Goal: Task Accomplishment & Management: Manage account settings

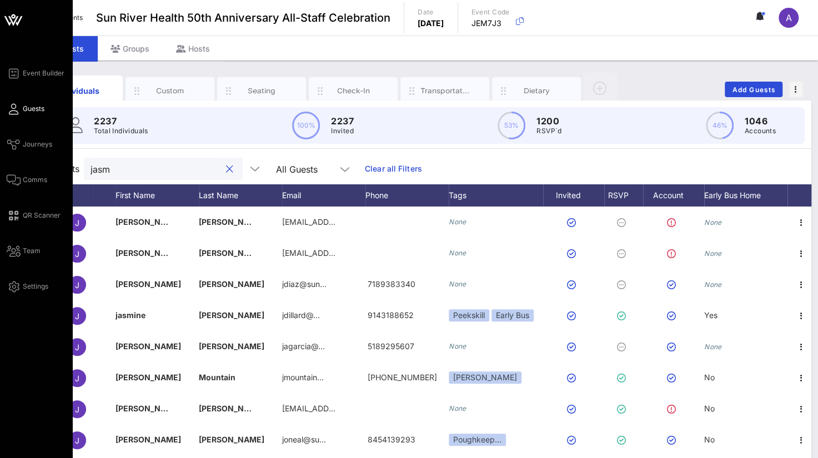
drag, startPoint x: 136, startPoint y: 165, endPoint x: 20, endPoint y: 162, distance: 116.1
click at [20, 162] on div "Event Builder Guests Journeys Comms QR Scanner Team Settings Sun River Health 5…" at bounding box center [409, 275] width 818 height 551
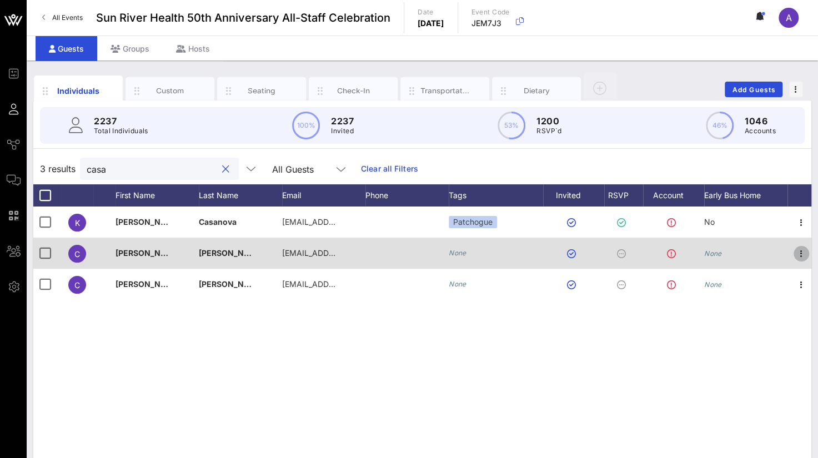
click at [800, 251] on icon "button" at bounding box center [801, 253] width 13 height 13
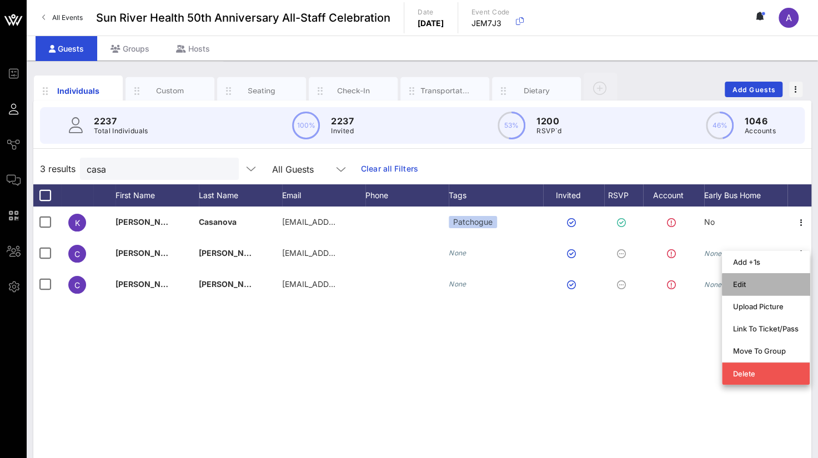
click at [736, 284] on div "Edit" at bounding box center [766, 284] width 66 height 9
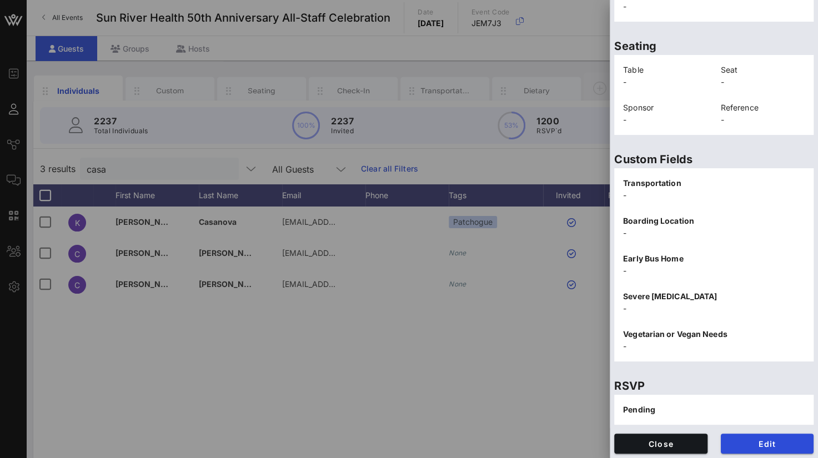
scroll to position [229, 0]
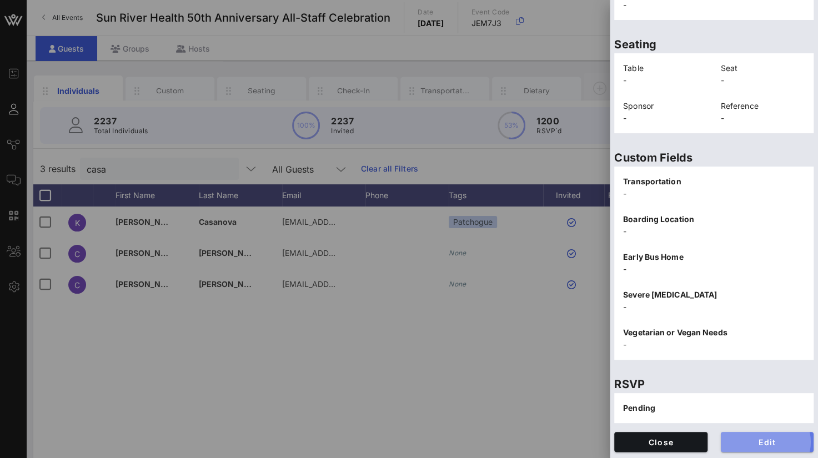
click at [749, 446] on button "Edit" at bounding box center [767, 442] width 93 height 20
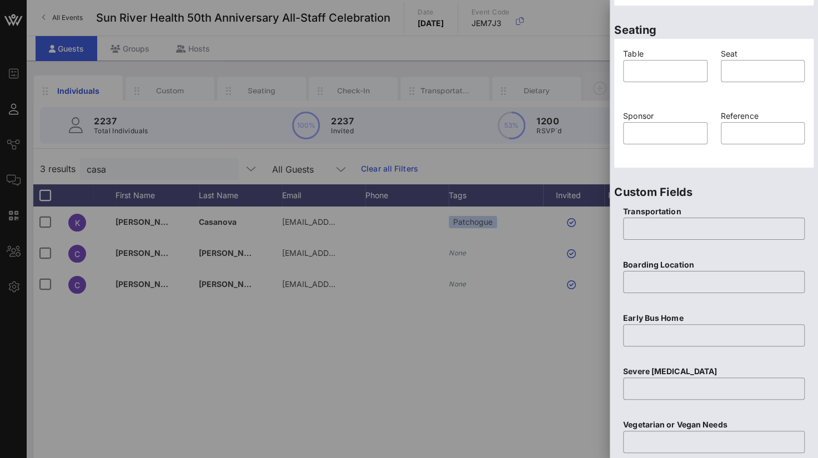
scroll to position [439, 0]
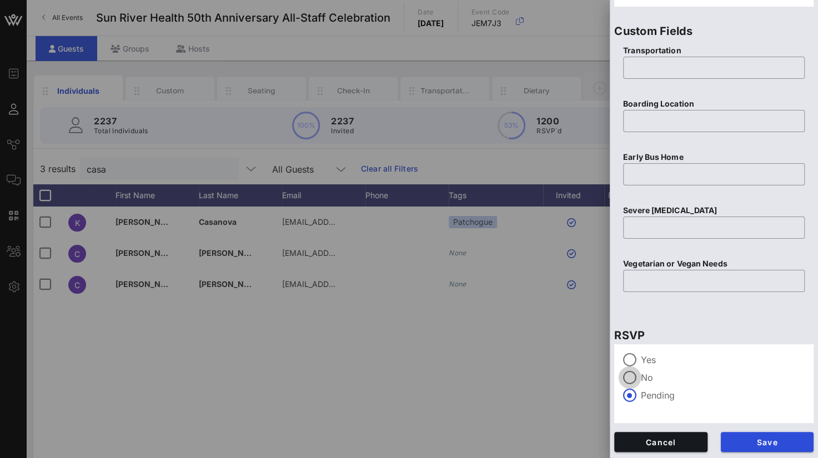
click at [633, 377] on div at bounding box center [629, 377] width 19 height 19
click at [620, 380] on div at bounding box center [629, 377] width 19 height 19
click at [749, 440] on span "Save" at bounding box center [768, 442] width 76 height 9
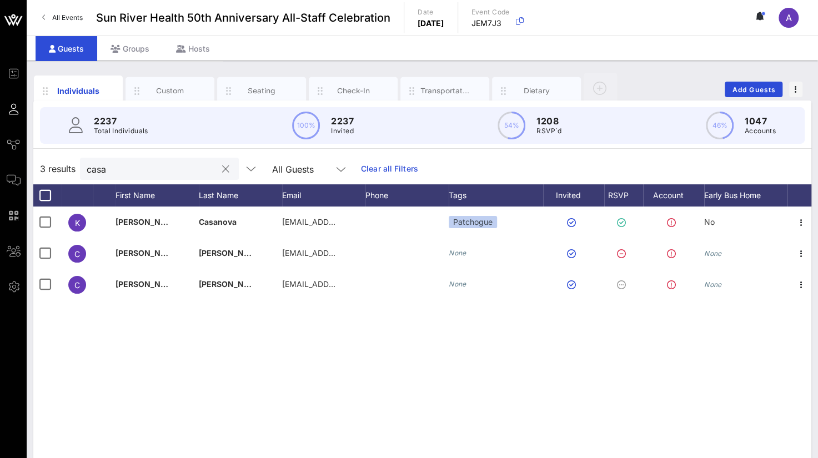
click at [172, 174] on input "casa" at bounding box center [152, 169] width 130 height 14
drag, startPoint x: 168, startPoint y: 172, endPoint x: 47, endPoint y: 164, distance: 121.8
click at [47, 164] on div "3 results casa All Guests Clear all Filters" at bounding box center [422, 168] width 778 height 31
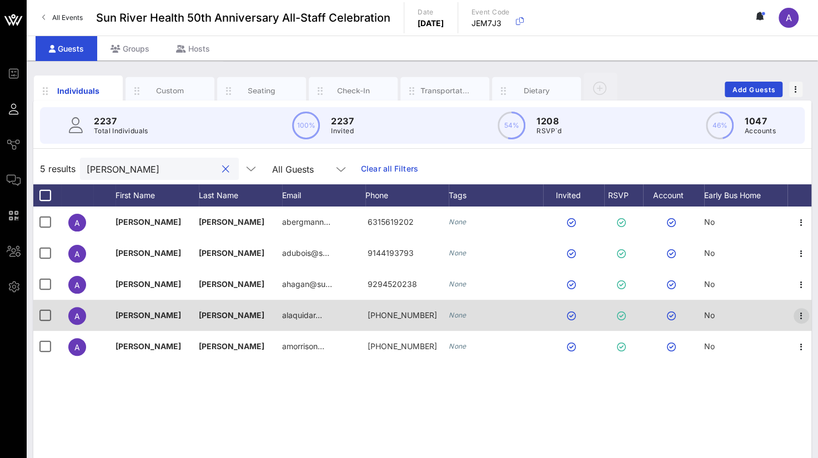
type input "[PERSON_NAME]"
click at [799, 317] on icon "button" at bounding box center [801, 315] width 13 height 13
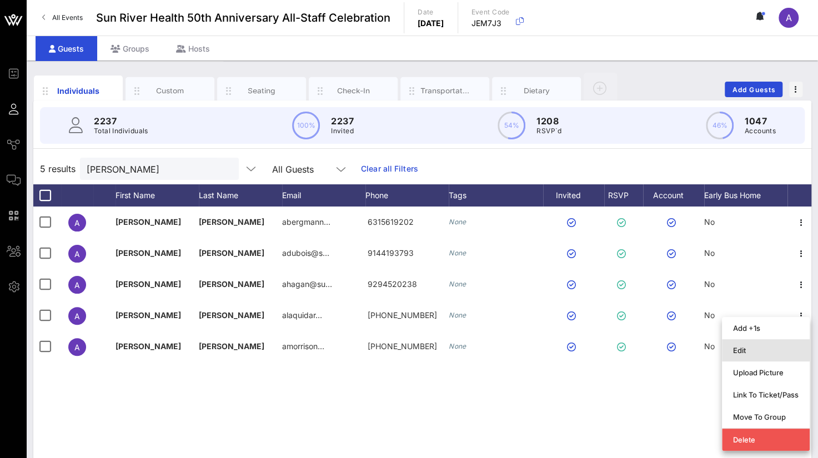
click at [739, 354] on div "Edit" at bounding box center [766, 350] width 66 height 9
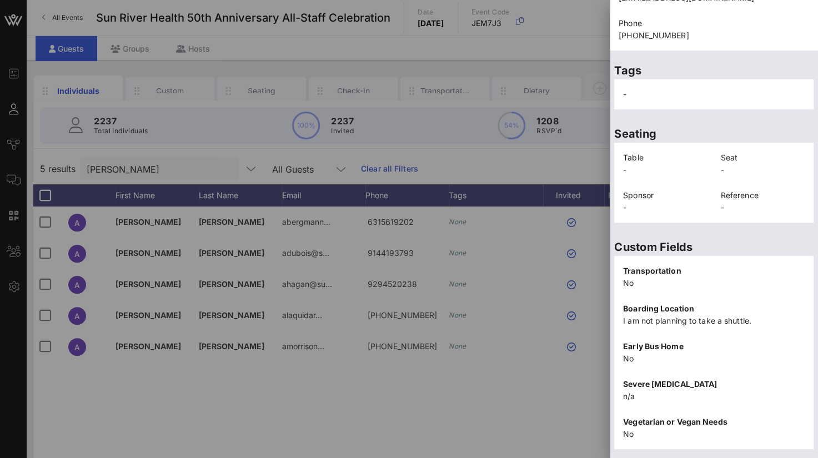
scroll to position [242, 0]
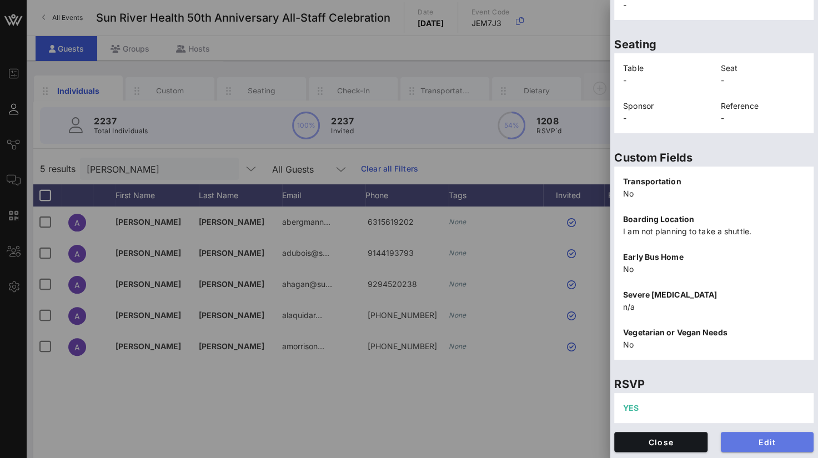
click at [756, 444] on span "Edit" at bounding box center [768, 442] width 76 height 9
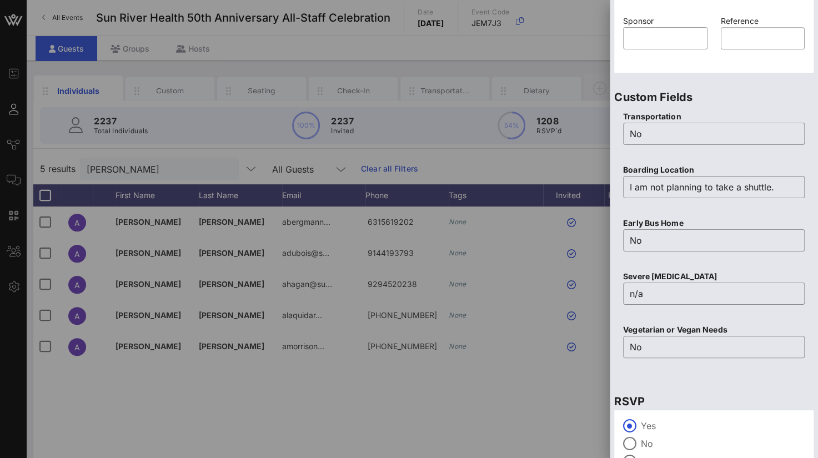
scroll to position [439, 0]
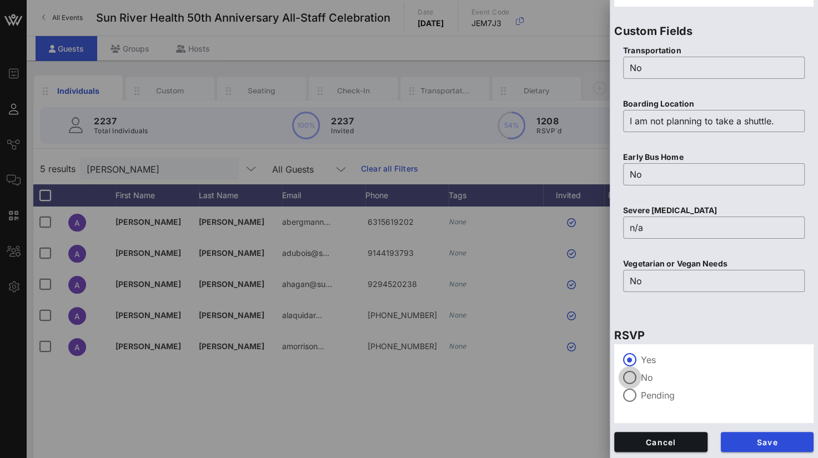
click at [630, 375] on div at bounding box center [629, 377] width 19 height 19
click at [767, 445] on span "Save" at bounding box center [768, 442] width 76 height 9
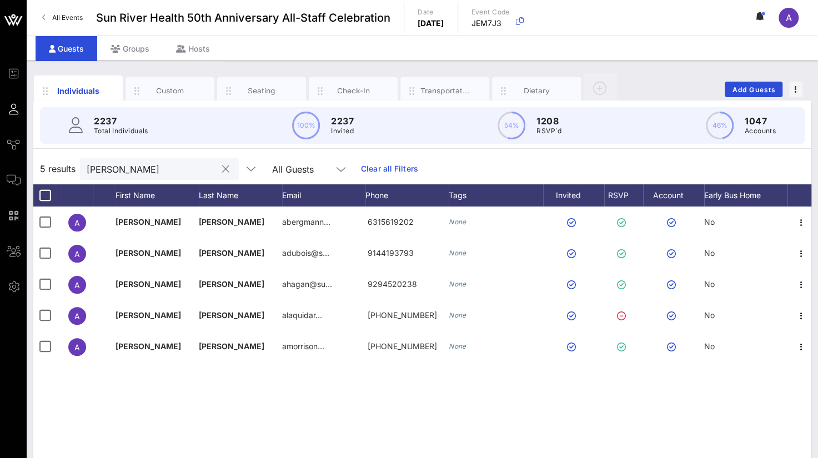
click at [222, 169] on button "clear icon" at bounding box center [225, 169] width 7 height 11
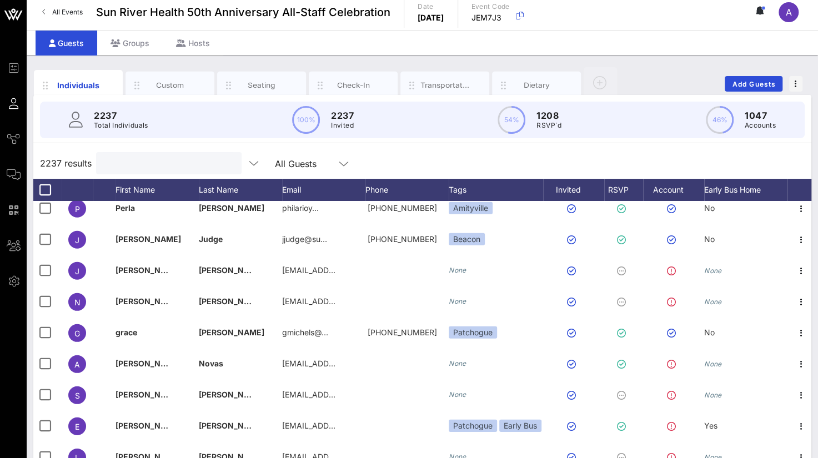
scroll to position [0, 0]
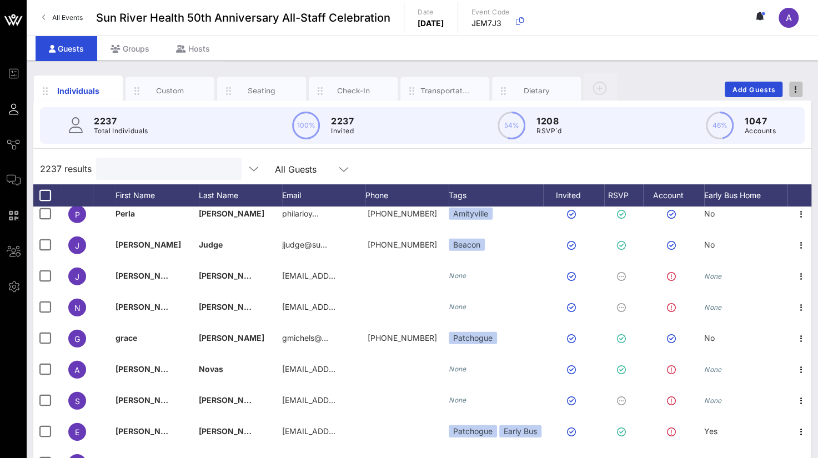
click at [793, 89] on span "button" at bounding box center [795, 90] width 13 height 8
click at [782, 104] on div "Export To CSV" at bounding box center [775, 107] width 53 height 9
click at [131, 168] on input "Search" at bounding box center [168, 169] width 130 height 14
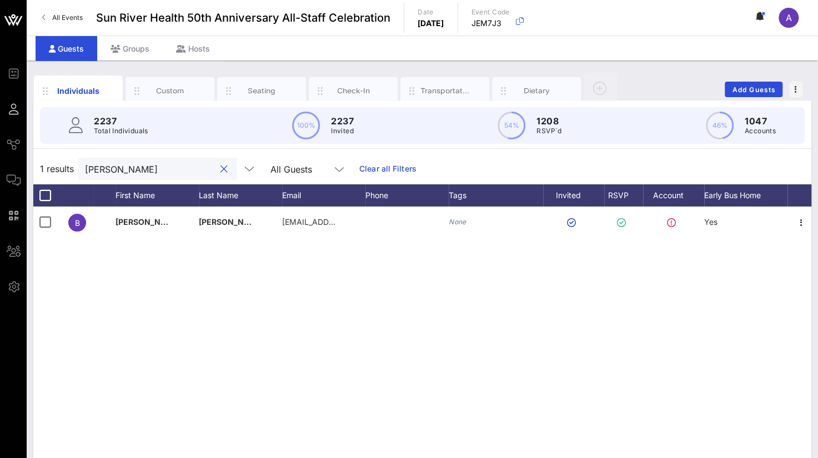
type input "[PERSON_NAME]"
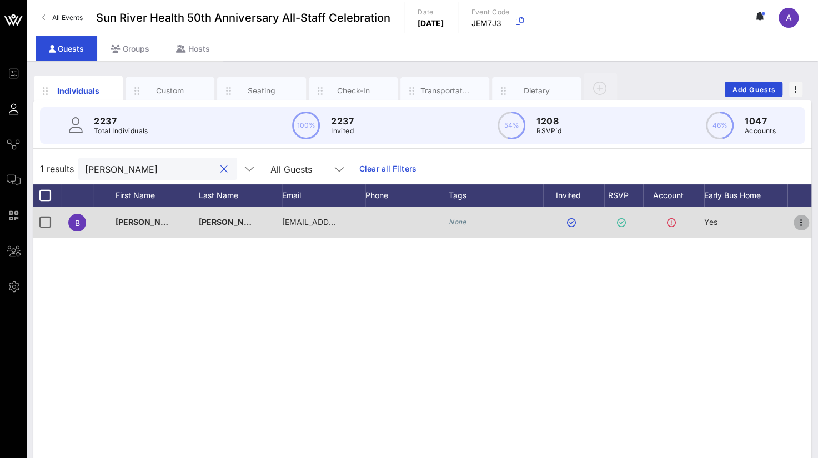
click at [800, 226] on icon "button" at bounding box center [801, 222] width 13 height 13
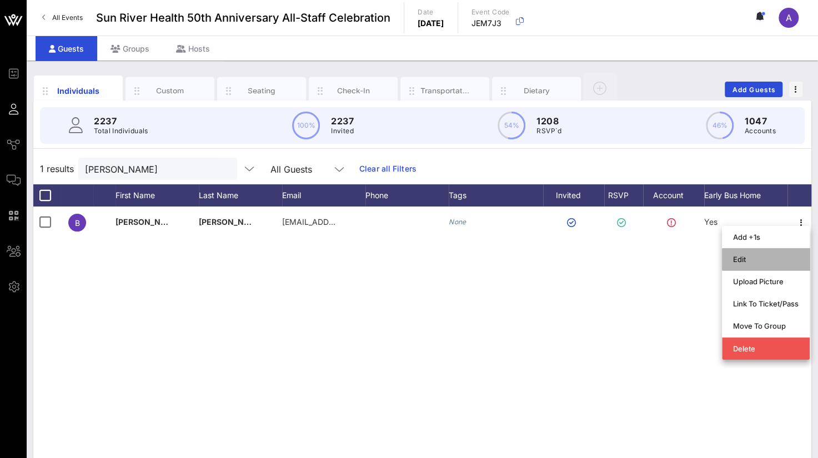
click at [751, 257] on div "Edit" at bounding box center [766, 259] width 66 height 9
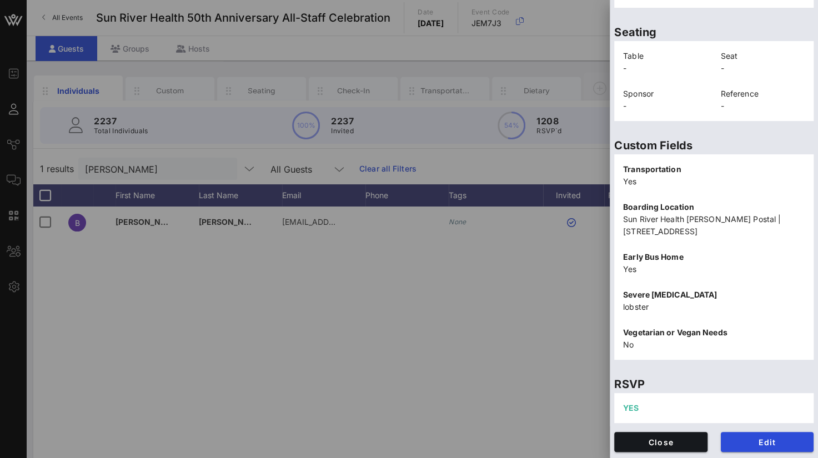
scroll to position [56, 0]
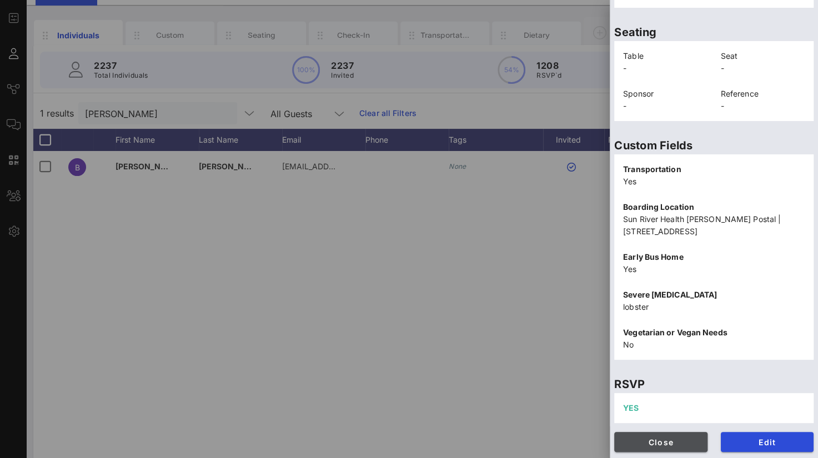
click at [674, 444] on span "Close" at bounding box center [661, 442] width 76 height 9
